Goal: Information Seeking & Learning: Learn about a topic

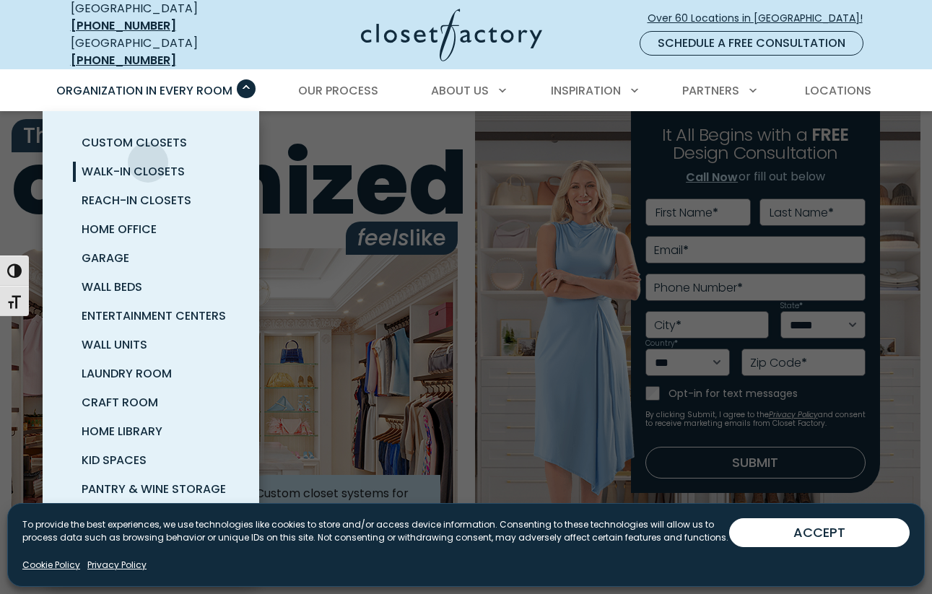
click at [148, 157] on link "Walk-In Closets" at bounding box center [168, 171] width 217 height 29
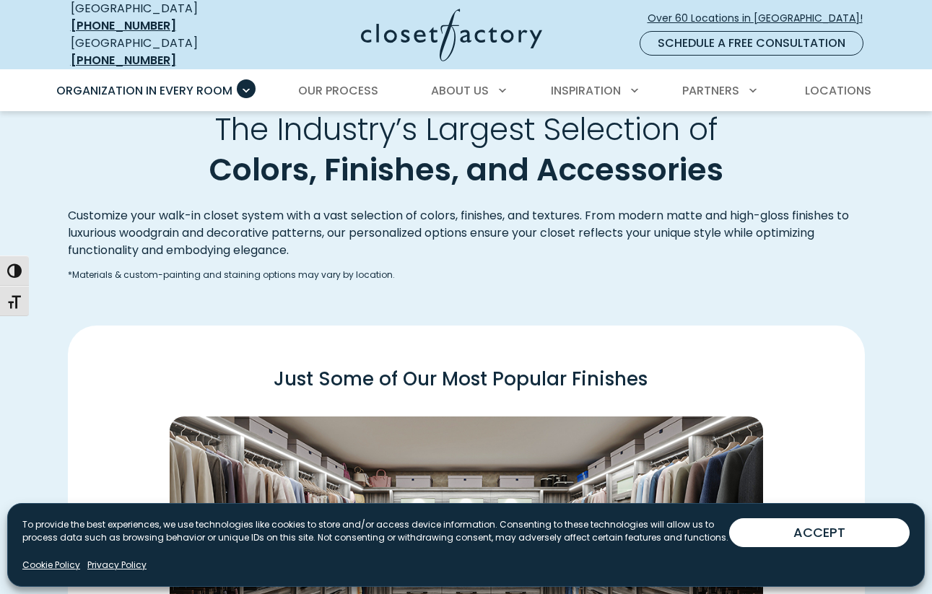
scroll to position [1951, 0]
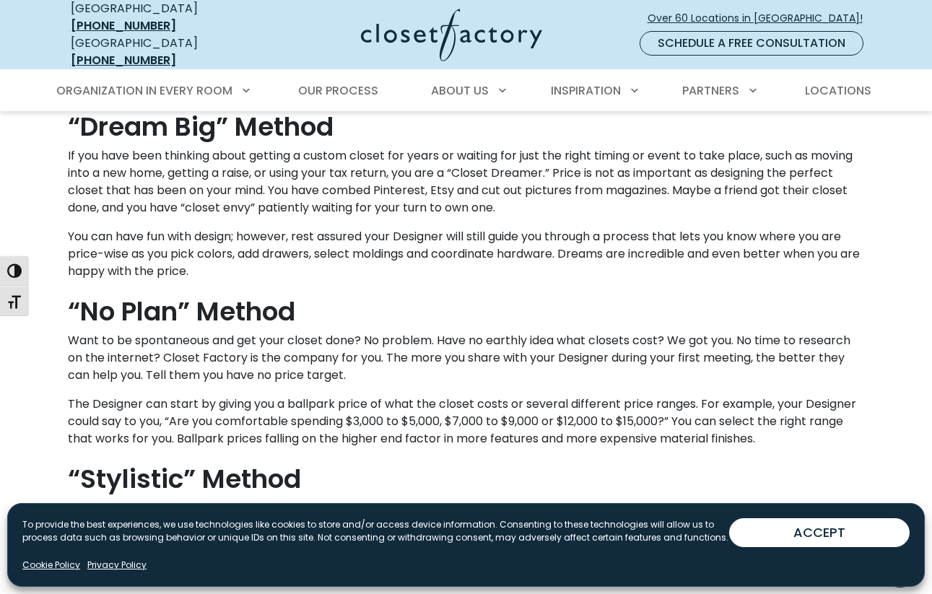
scroll to position [1486, 0]
